Goal: Information Seeking & Learning: Learn about a topic

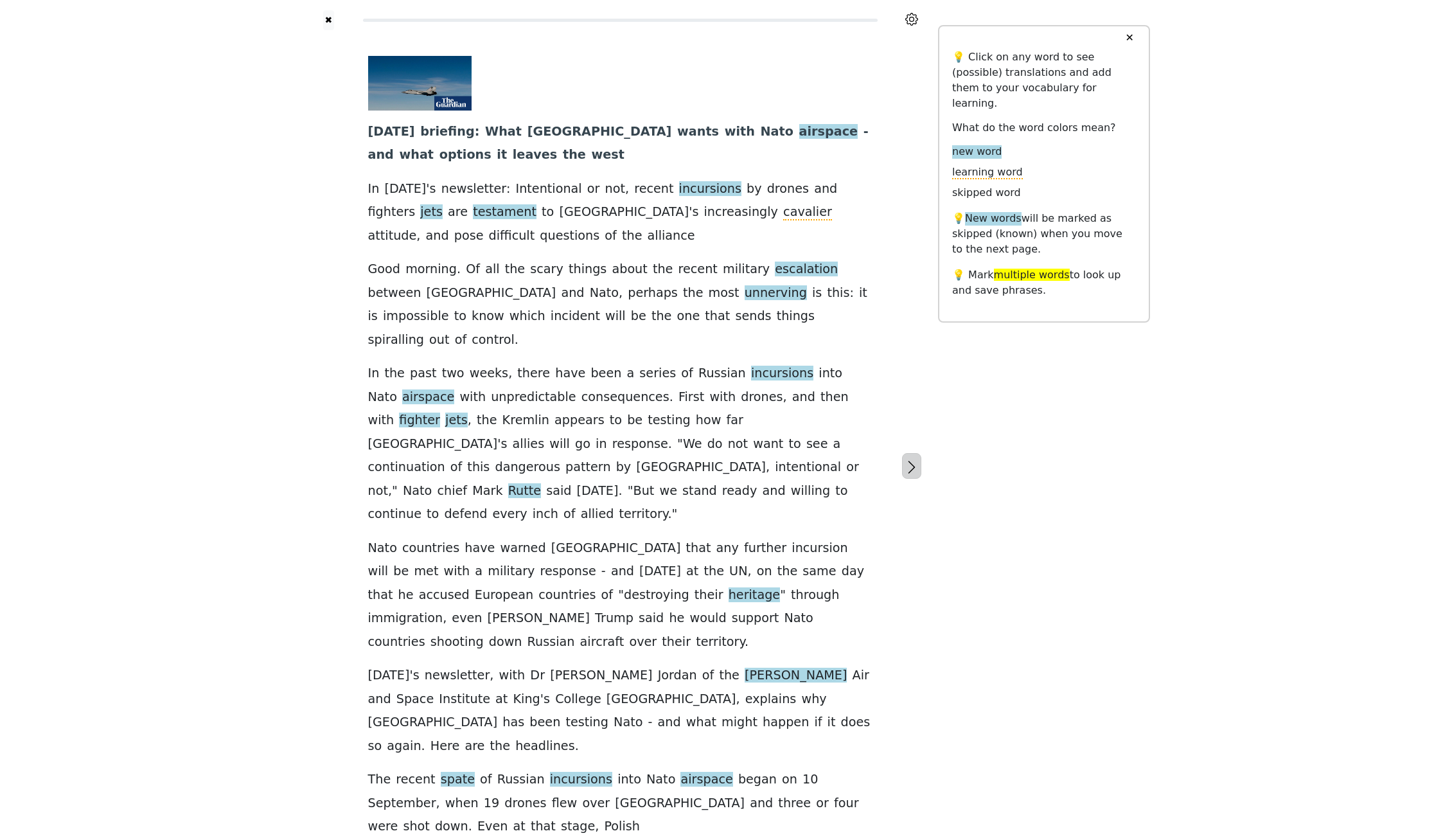
click at [908, 459] on icon "button" at bounding box center [912, 467] width 15 height 15
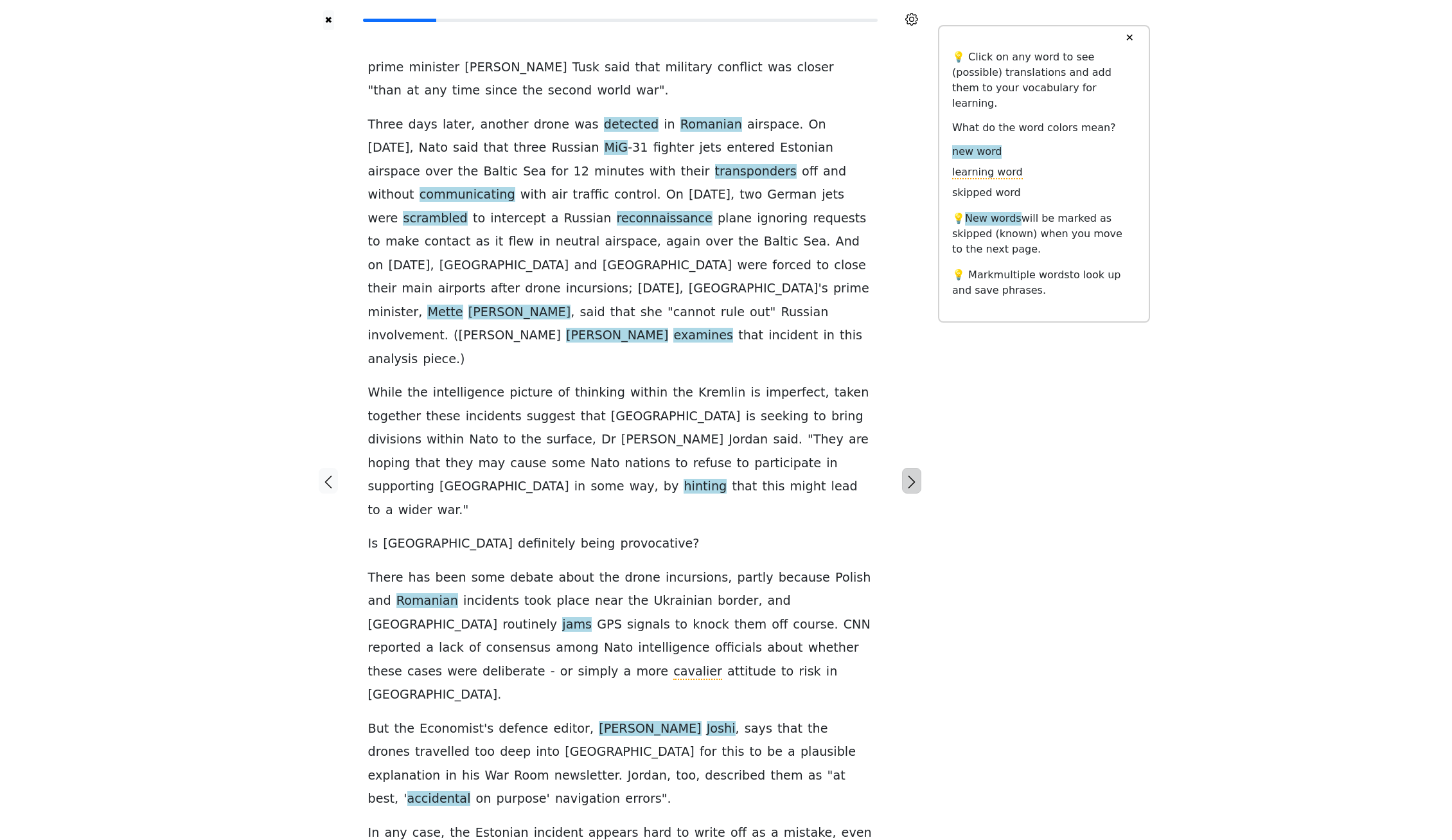
click at [909, 474] on icon "button" at bounding box center [912, 482] width 15 height 15
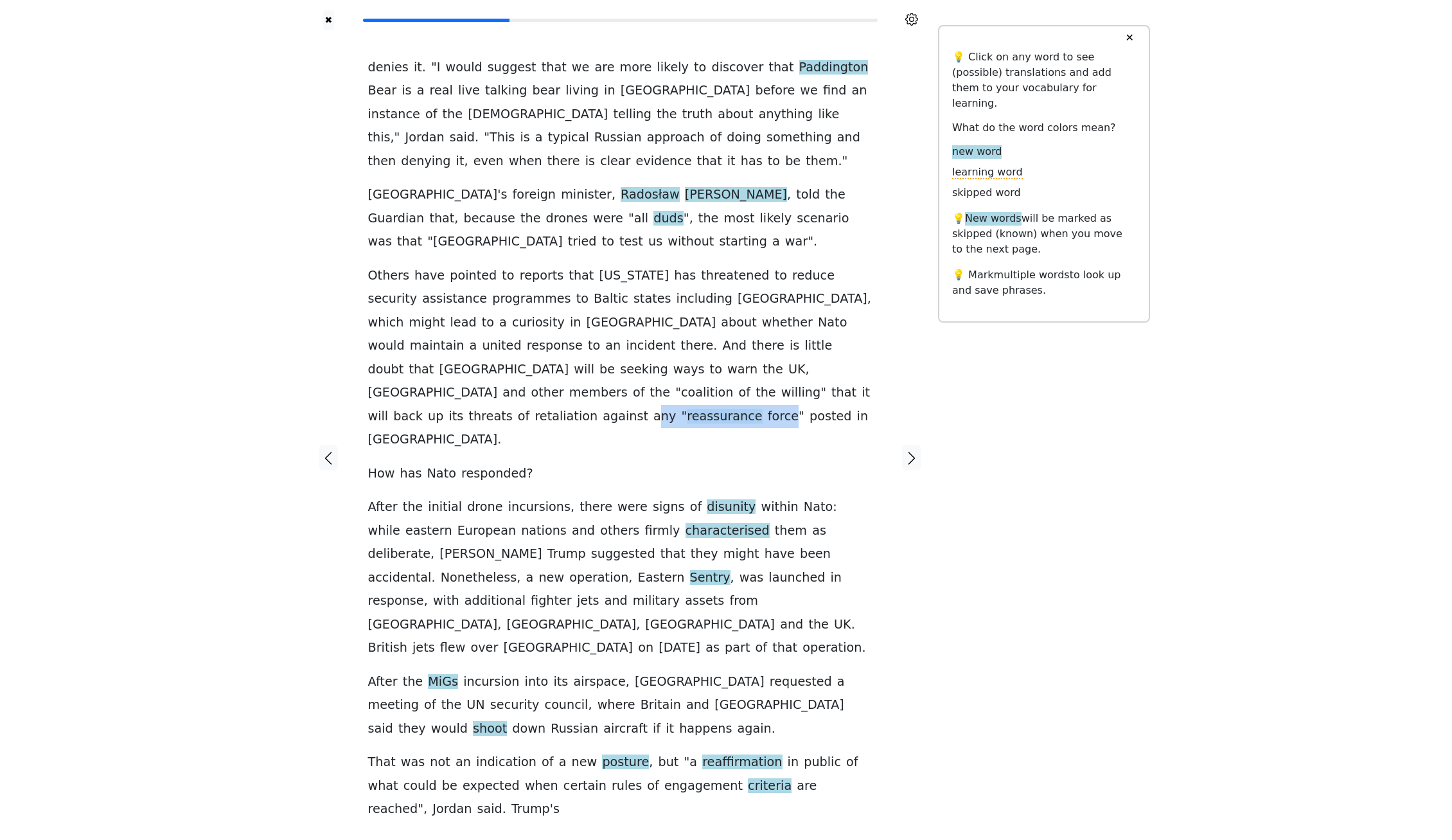
drag, startPoint x: 597, startPoint y: 400, endPoint x: 482, endPoint y: 404, distance: 115.1
click at [482, 404] on div "denies it . " I would suggest that we are more likely to discover that Paddingt…" at bounding box center [620, 438] width 505 height 765
click at [485, 403] on div "denies it . " I would suggest that we are more likely to discover that Paddingt…" at bounding box center [620, 438] width 505 height 765
drag, startPoint x: 597, startPoint y: 397, endPoint x: 500, endPoint y: 400, distance: 97.0
click at [500, 400] on div "denies it . " I would suggest that we are more likely to discover that Paddingt…" at bounding box center [620, 438] width 505 height 765
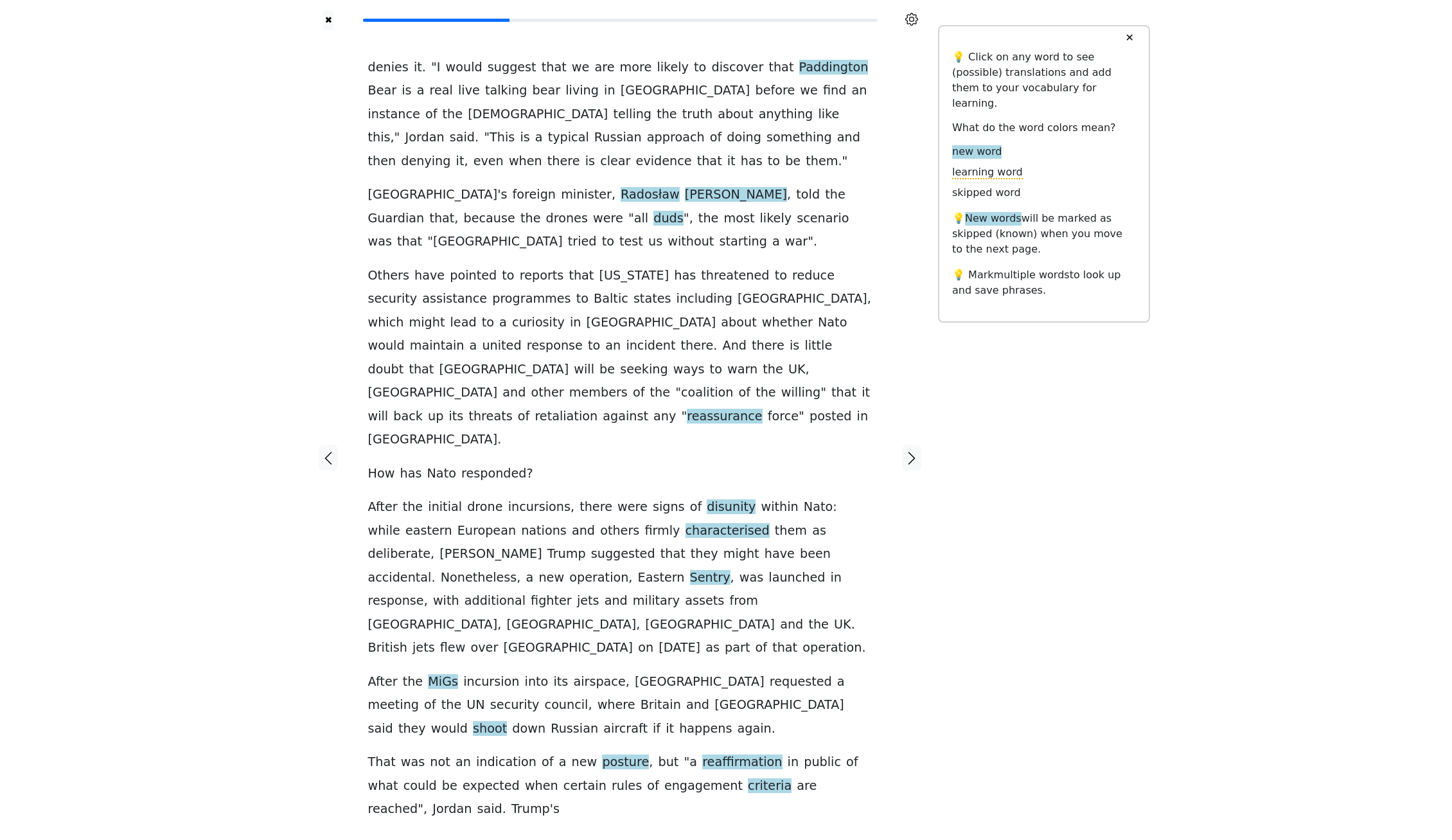
click at [905, 482] on div at bounding box center [912, 457] width 54 height 855
click at [912, 452] on icon "button" at bounding box center [912, 459] width 7 height 13
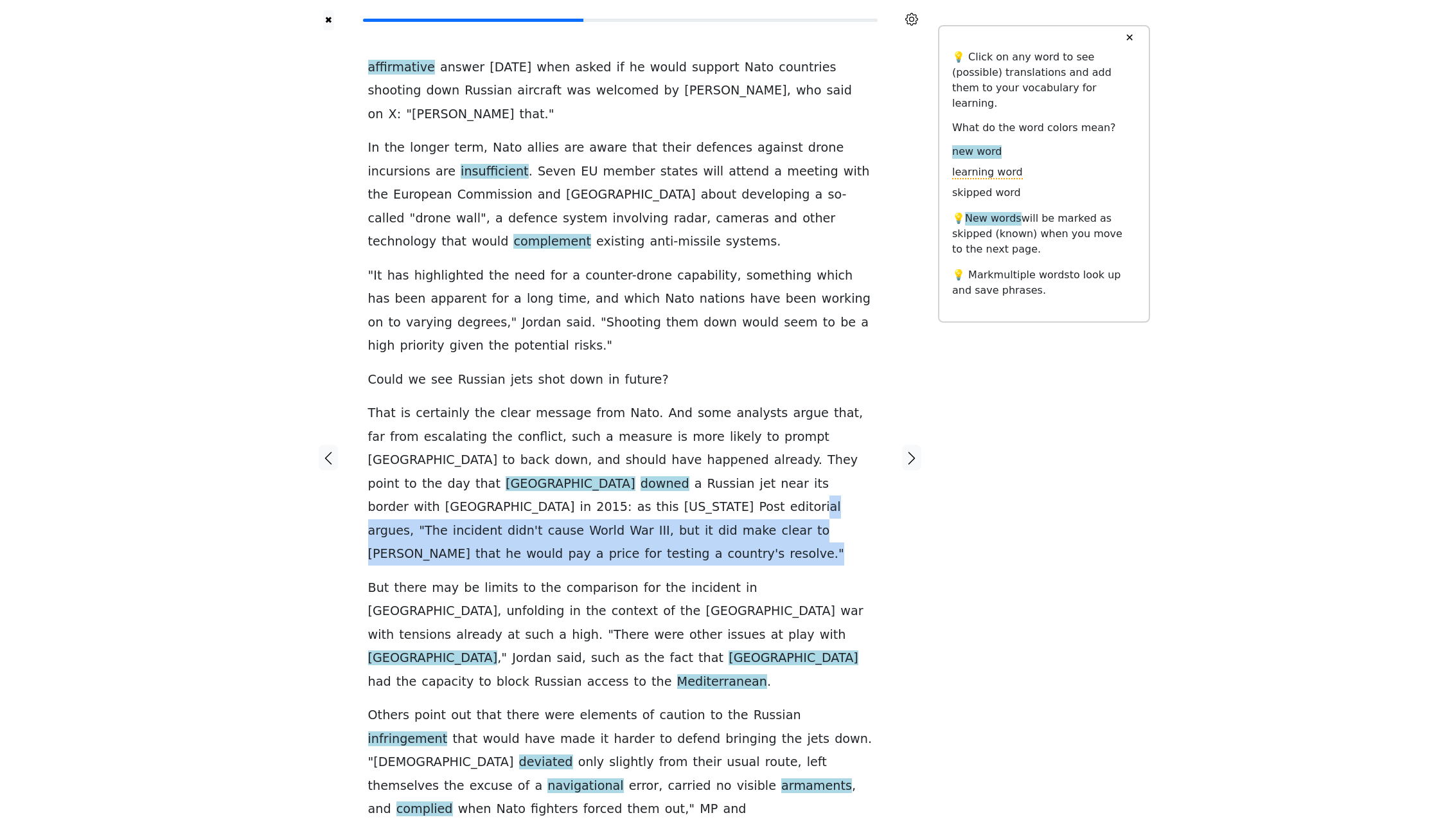
drag, startPoint x: 712, startPoint y: 494, endPoint x: 695, endPoint y: 501, distance: 18.4
click at [695, 501] on div "affirmative answer [DATE] when asked if he would support Nato countries shootin…" at bounding box center [620, 438] width 505 height 765
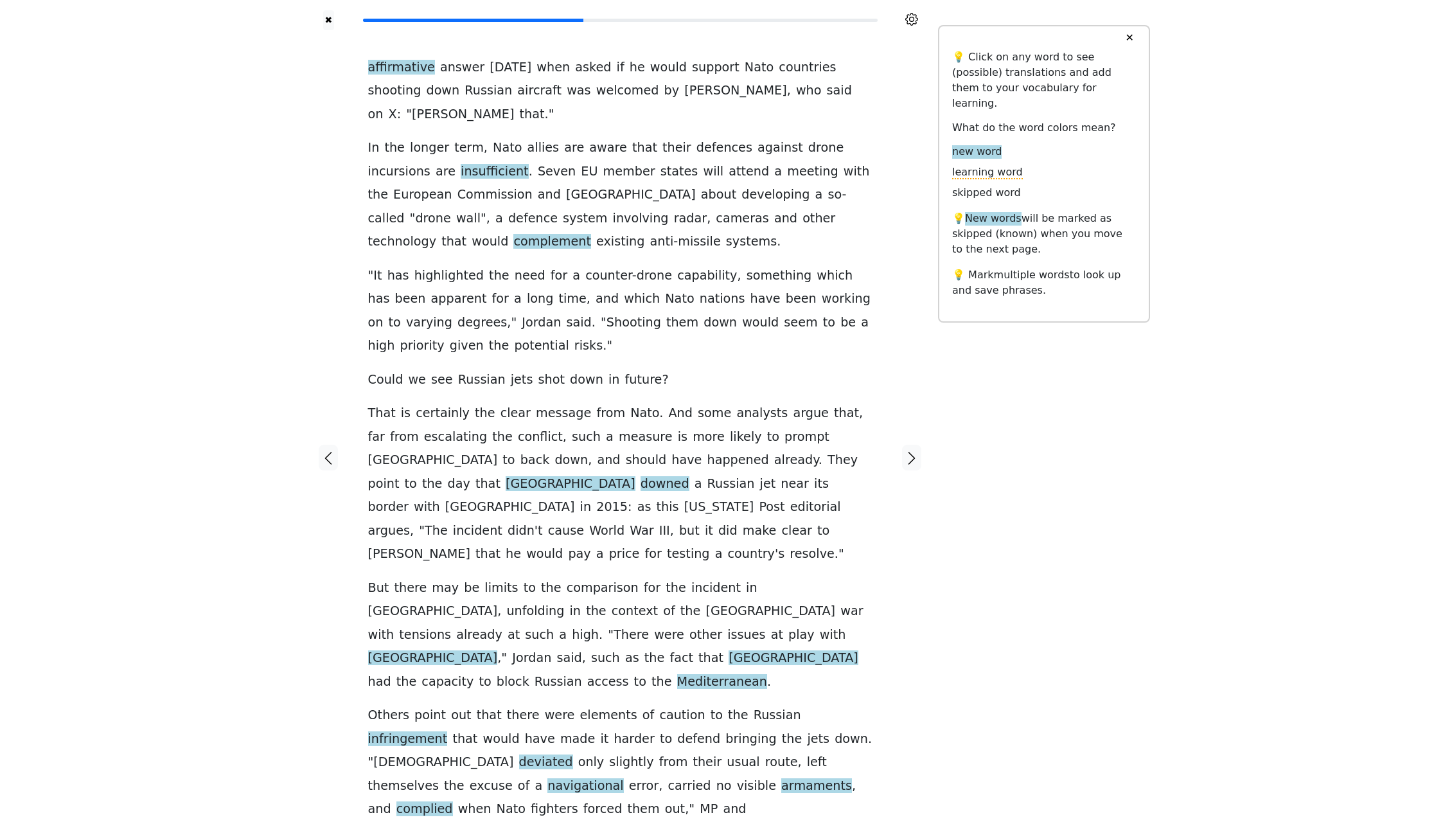
click at [613, 606] on div "affirmative answer [DATE] when asked if he would support Nato countries shootin…" at bounding box center [620, 438] width 505 height 765
click at [918, 450] on icon "button" at bounding box center [912, 458] width 15 height 15
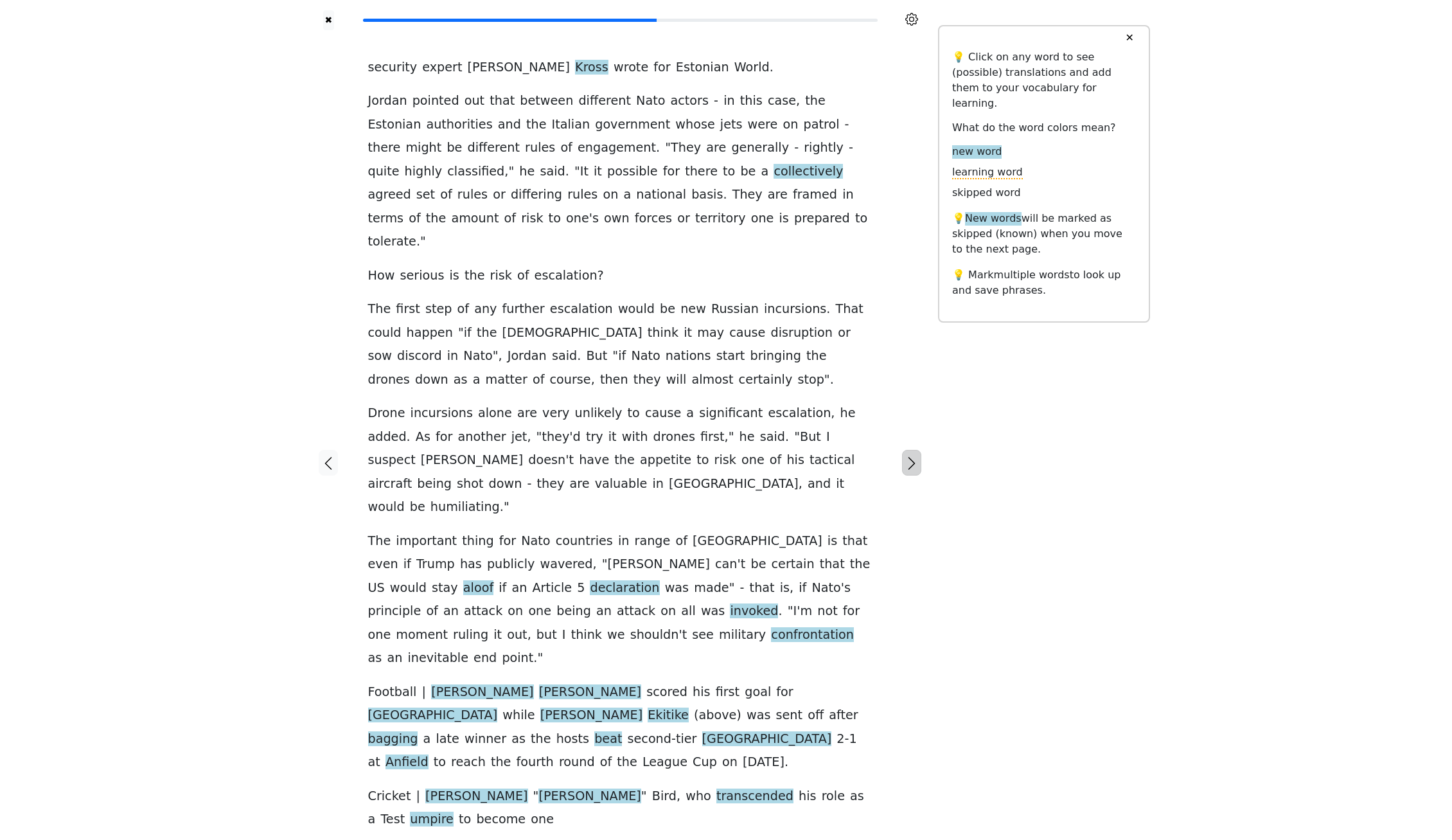
click at [906, 456] on icon "button" at bounding box center [912, 464] width 15 height 15
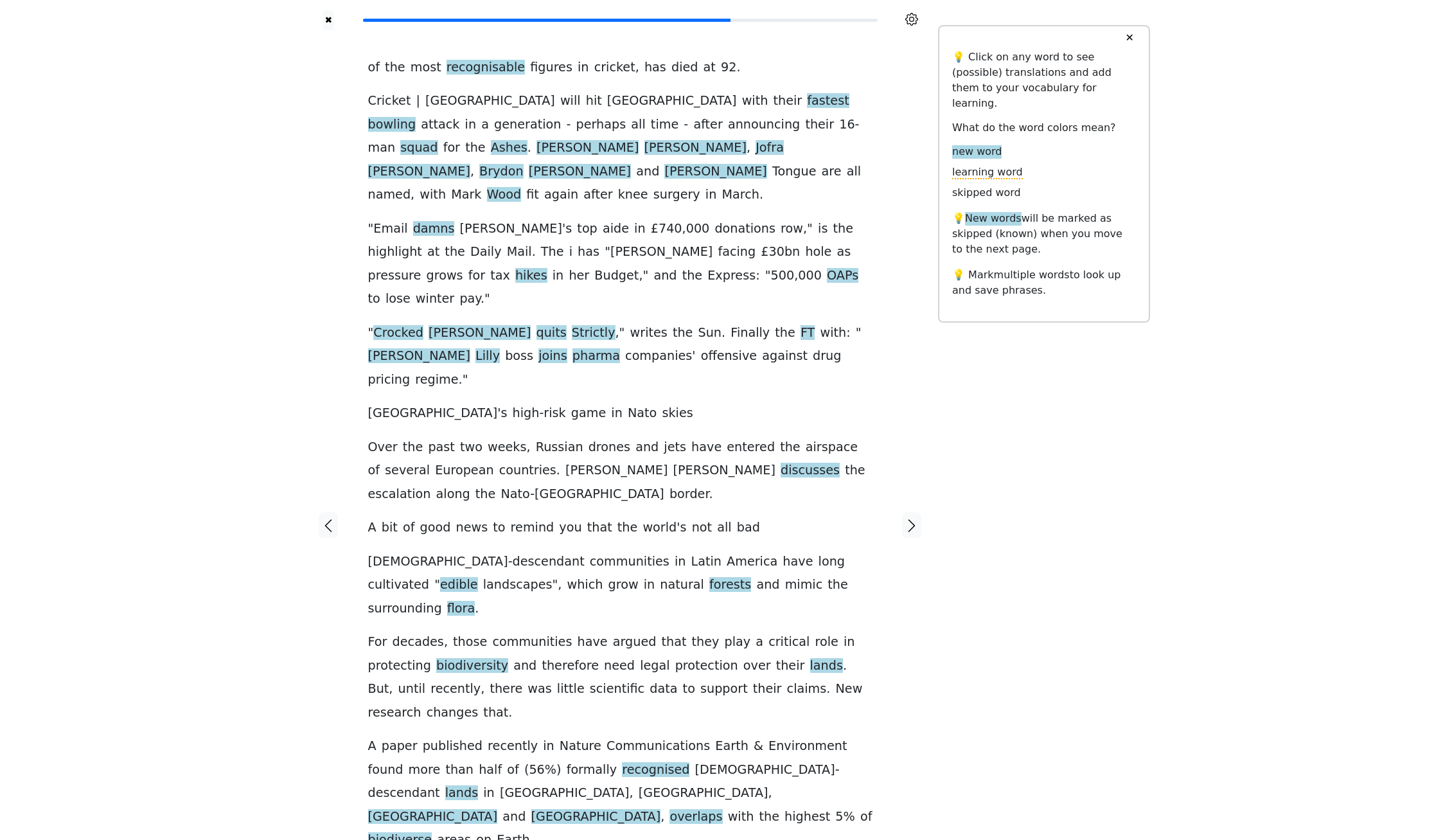
drag, startPoint x: 698, startPoint y: 191, endPoint x: 714, endPoint y: 249, distance: 60.2
click at [704, 217] on div "of the most recognisable figures in cricket , has died at [DEMOGRAPHIC_DATA] . …" at bounding box center [620, 505] width 505 height 900
